Goal: Task Accomplishment & Management: Manage account settings

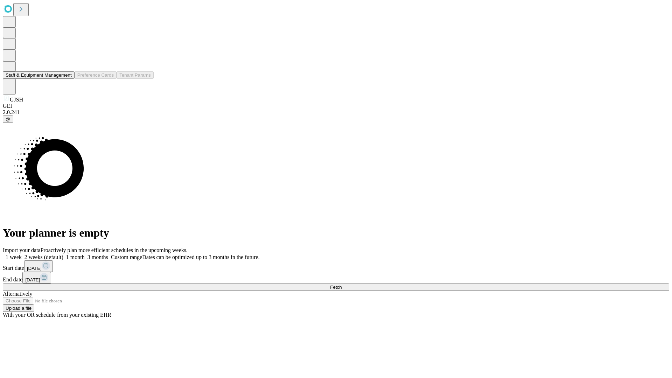
click at [67, 79] on button "Staff & Equipment Management" at bounding box center [39, 74] width 72 height 7
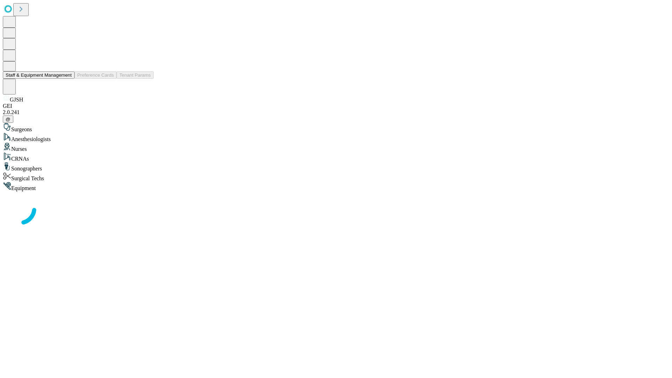
click at [67, 79] on button "Staff & Equipment Management" at bounding box center [39, 74] width 72 height 7
